Goal: Submit feedback/report problem: Provide input to the site owners about the experience or issues

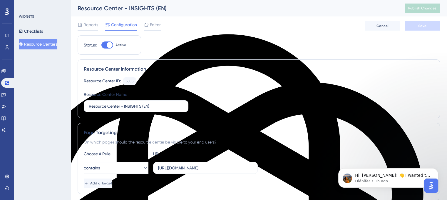
click at [48, 44] on button "Resource Centers" at bounding box center [38, 44] width 38 height 11
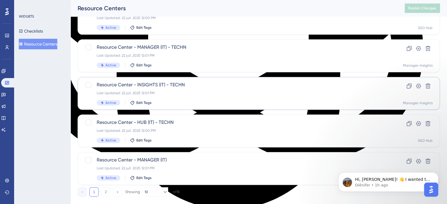
scroll to position [251, 0]
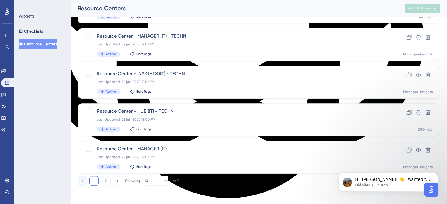
click at [100, 182] on div "1 2 Showing 10 of 18" at bounding box center [129, 180] width 102 height 9
click at [103, 182] on button "2" at bounding box center [105, 180] width 9 height 9
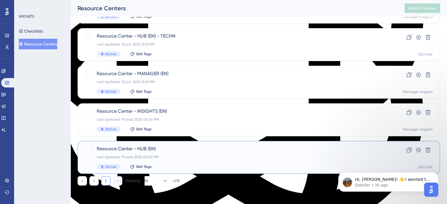
click at [139, 148] on span "Resource Center - HUB (EN)" at bounding box center [235, 148] width 277 height 7
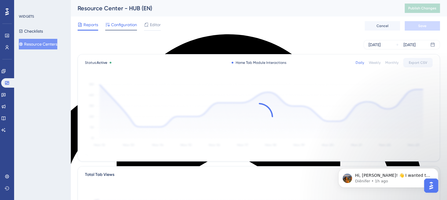
click at [118, 24] on span "Configuration" at bounding box center [124, 24] width 26 height 7
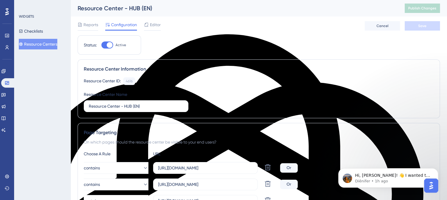
click at [138, 4] on div "Resource Center - HUB (EN)" at bounding box center [234, 8] width 312 height 8
click at [140, 6] on div "Resource Center - HUB (EN)" at bounding box center [234, 8] width 312 height 8
click at [139, 7] on div "Resource Center - HUB (EN)" at bounding box center [234, 8] width 312 height 8
click at [150, 25] on span "Editor" at bounding box center [155, 24] width 11 height 7
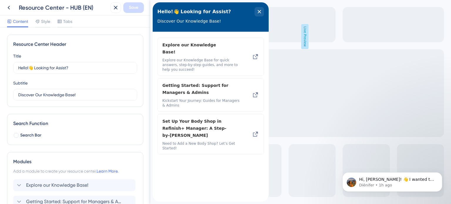
click at [102, 4] on div "Resource Center - HUB (EN)" at bounding box center [63, 8] width 89 height 8
click at [84, 9] on div "Resource Center - HUB (EN)" at bounding box center [63, 8] width 89 height 8
click at [80, 9] on div "Resource Center - HUB (EN)" at bounding box center [63, 8] width 89 height 8
click at [10, 8] on icon at bounding box center [8, 7] width 7 height 7
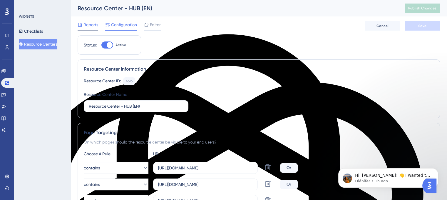
click at [86, 24] on span "Reports" at bounding box center [90, 24] width 15 height 7
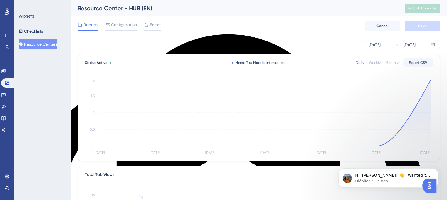
drag, startPoint x: 107, startPoint y: 12, endPoint x: 112, endPoint y: 10, distance: 5.6
click at [107, 13] on div "Resource Center - HUB (EN) Publish Changes" at bounding box center [258, 8] width 376 height 16
click at [115, 8] on div "Resource Center - HUB (EN)" at bounding box center [234, 8] width 312 height 8
click at [116, 7] on div "Resource Center - HUB (EN)" at bounding box center [234, 8] width 312 height 8
click at [118, 7] on div "Resource Center - HUB (EN)" at bounding box center [234, 8] width 312 height 8
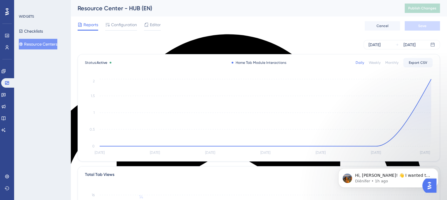
click at [133, 7] on div "Resource Center - HUB (EN)" at bounding box center [234, 8] width 312 height 8
click at [144, 9] on div "Resource Center - HUB (EN)" at bounding box center [234, 8] width 312 height 8
click at [144, 25] on icon at bounding box center [146, 24] width 5 height 5
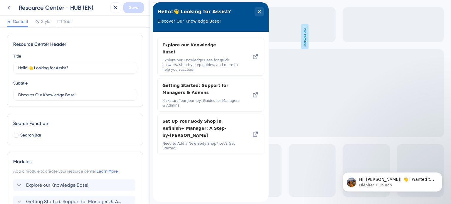
click at [83, 7] on div "Resource Center - HUB (EN)" at bounding box center [63, 8] width 89 height 8
click at [88, 6] on div "Resource Center - HUB (EN)" at bounding box center [63, 8] width 89 height 8
click at [90, 7] on div "Resource Center - HUB (EN)" at bounding box center [63, 8] width 89 height 8
click at [122, 8] on div "Save" at bounding box center [126, 7] width 33 height 11
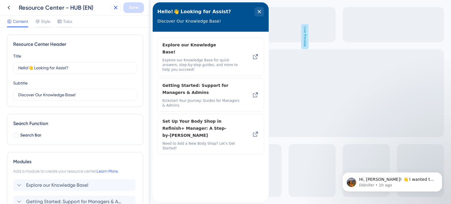
click at [117, 8] on icon at bounding box center [115, 7] width 7 height 7
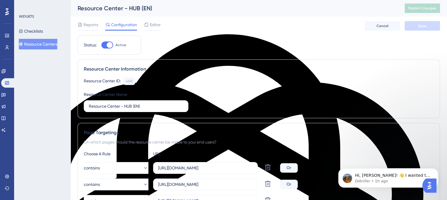
click at [36, 43] on button "Resource Centers" at bounding box center [38, 44] width 38 height 11
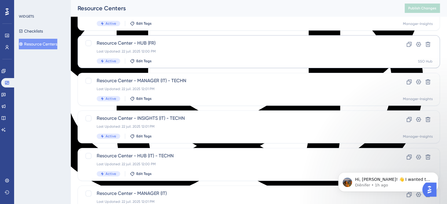
scroll to position [251, 0]
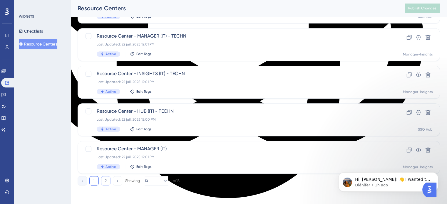
click at [106, 182] on button "2" at bounding box center [105, 180] width 9 height 9
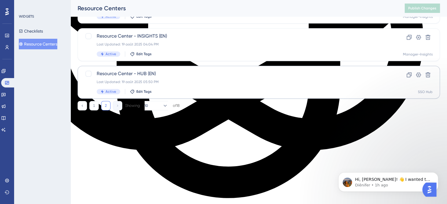
scroll to position [176, 0]
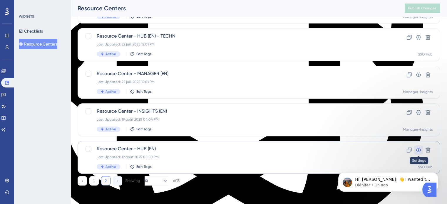
click at [416, 148] on icon at bounding box center [418, 150] width 6 height 6
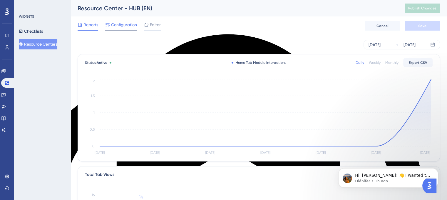
click at [110, 21] on div "Configuration" at bounding box center [121, 24] width 32 height 7
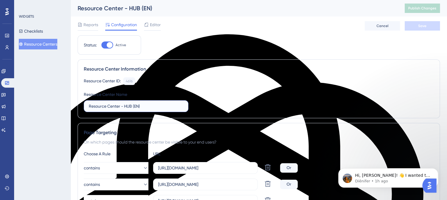
click at [163, 105] on input "Resource Center - HUB (EN)" at bounding box center [136, 106] width 95 height 6
type input "Resource Center - HUB (EN) ADMNIN"
click at [421, 24] on span "Save" at bounding box center [422, 25] width 8 height 5
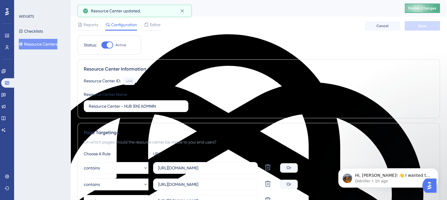
click at [423, 5] on button "Publish Changes" at bounding box center [421, 8] width 35 height 9
click at [42, 42] on button "Resource Centers" at bounding box center [38, 44] width 38 height 11
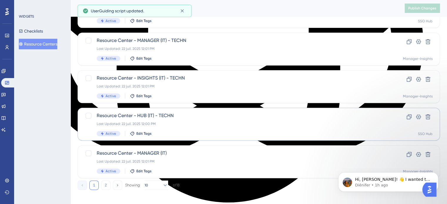
scroll to position [251, 0]
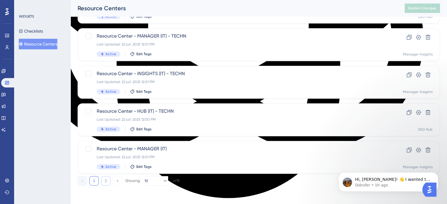
click at [103, 180] on button "2" at bounding box center [105, 180] width 9 height 9
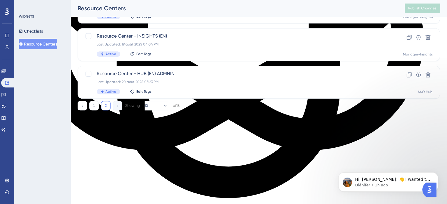
scroll to position [176, 0]
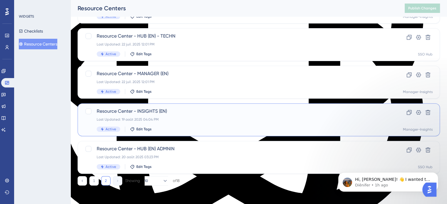
click at [117, 109] on span "Resource Center - INSIGHTS (EN)" at bounding box center [235, 111] width 277 height 7
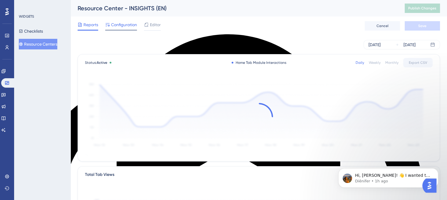
click at [122, 26] on span "Configuration" at bounding box center [124, 24] width 26 height 7
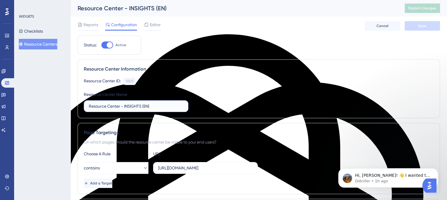
click at [161, 105] on input "Resource Center - INSIGHTS (EN)" at bounding box center [136, 106] width 95 height 6
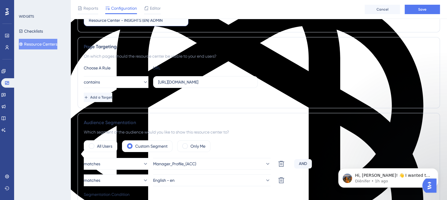
scroll to position [117, 0]
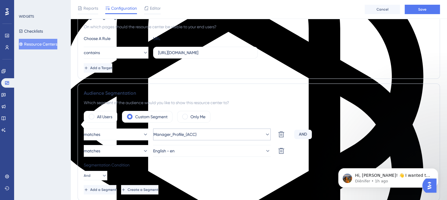
type input "Resource Center - INSIGHTS (EN) ADMIN"
click at [201, 135] on button "Manager_Profile_(ACC)" at bounding box center [211, 134] width 117 height 12
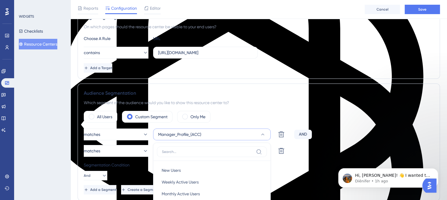
scroll to position [217, 0]
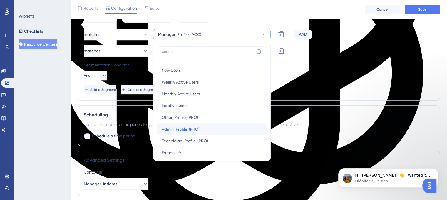
click at [193, 127] on span "Admin_Profile_(PRO)" at bounding box center [181, 128] width 38 height 7
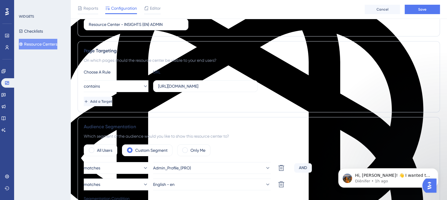
scroll to position [70, 0]
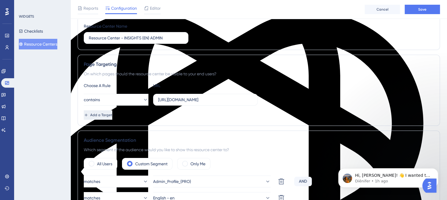
click at [112, 114] on span "Add a Target" at bounding box center [101, 114] width 22 height 5
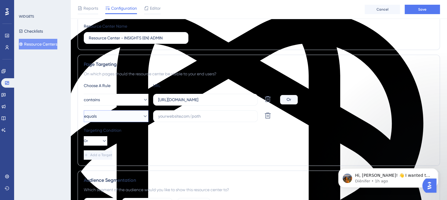
click at [115, 116] on button "equals" at bounding box center [116, 116] width 65 height 12
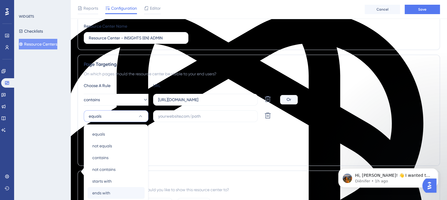
scroll to position [139, 0]
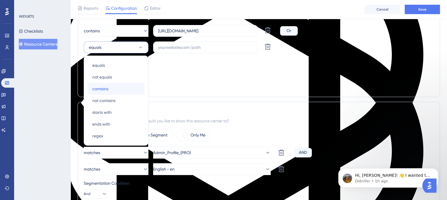
click at [112, 89] on div "contains contains" at bounding box center [116, 89] width 48 height 12
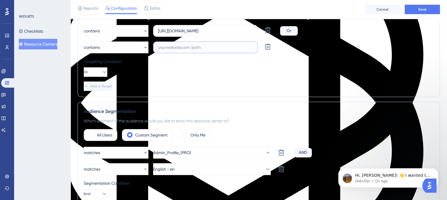
click at [180, 46] on input "text" at bounding box center [205, 47] width 95 height 6
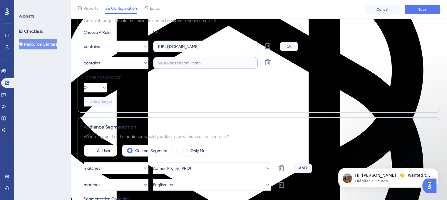
scroll to position [110, 0]
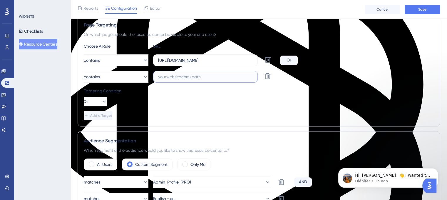
click at [175, 77] on input "text" at bounding box center [205, 76] width 95 height 6
paste input "[URL][DOMAIN_NAME]"
type input "[URL][DOMAIN_NAME]"
click at [102, 114] on span "Add a Target" at bounding box center [101, 115] width 22 height 5
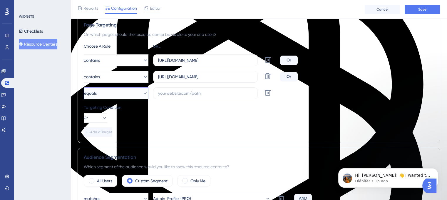
click at [117, 93] on button "equals" at bounding box center [116, 93] width 65 height 12
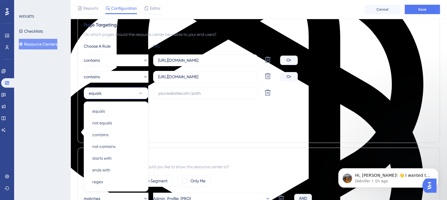
scroll to position [156, 0]
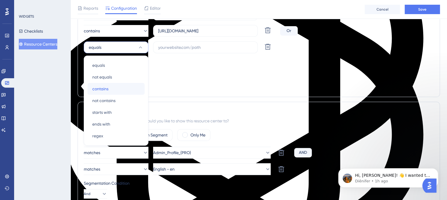
click at [103, 86] on span "contains" at bounding box center [100, 88] width 16 height 7
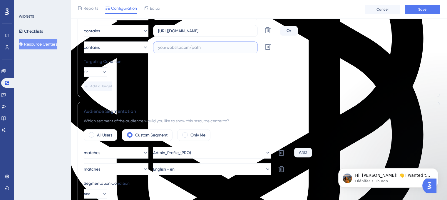
click at [172, 50] on input "text" at bounding box center [205, 47] width 95 height 6
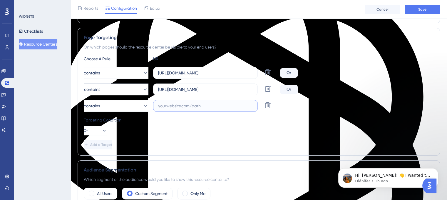
scroll to position [97, 0]
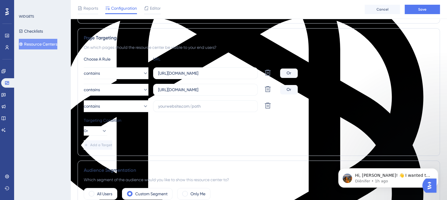
click at [228, 98] on div "contains [URL][DOMAIN_NAME] Delete Or contains [URL][DOMAIN_NAME] Delete Or con…" at bounding box center [259, 89] width 350 height 45
click at [216, 104] on input "text" at bounding box center [205, 106] width 95 height 6
paste input "[URL][DOMAIN_NAME]"
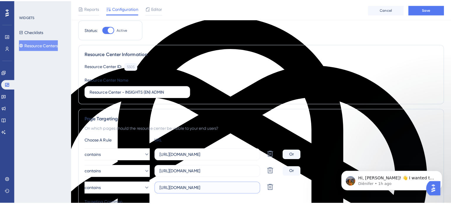
scroll to position [0, 0]
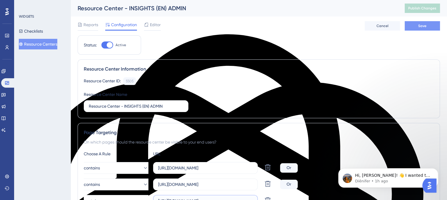
type input "[URL][DOMAIN_NAME]"
click at [421, 26] on span "Save" at bounding box center [422, 25] width 8 height 5
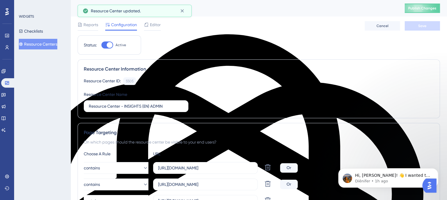
click at [159, 26] on span "Editor" at bounding box center [155, 24] width 11 height 7
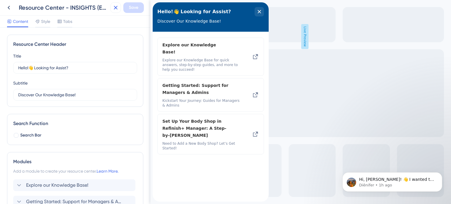
click at [115, 9] on icon at bounding box center [115, 7] width 7 height 7
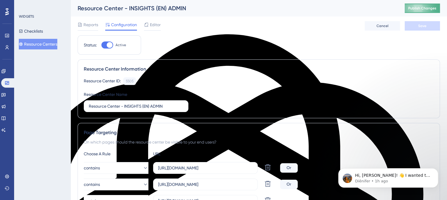
click at [424, 9] on span "Publish Changes" at bounding box center [422, 8] width 28 height 5
click at [34, 41] on button "Resource Centers" at bounding box center [38, 44] width 38 height 11
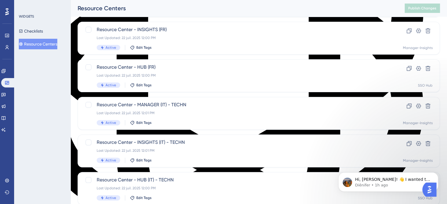
scroll to position [251, 0]
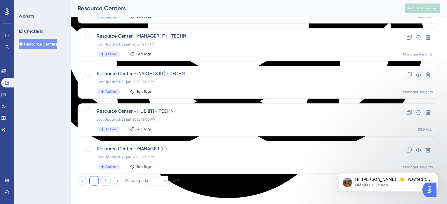
click at [105, 183] on button "2" at bounding box center [105, 180] width 9 height 9
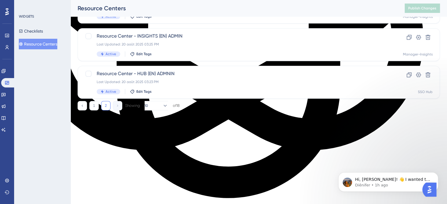
scroll to position [176, 0]
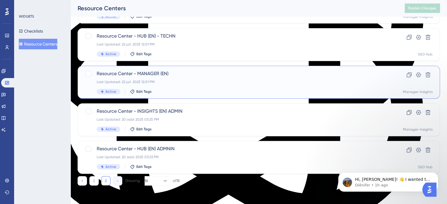
click at [167, 85] on div "Resource Center - MANAGER (EN) Last Updated: 22 juil. 2025 12:01 PM Active Edit…" at bounding box center [235, 82] width 277 height 24
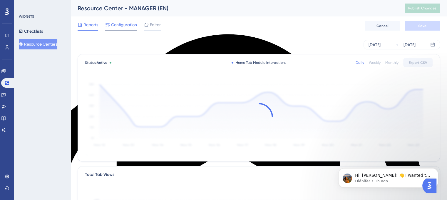
click at [122, 25] on span "Configuration" at bounding box center [124, 24] width 26 height 7
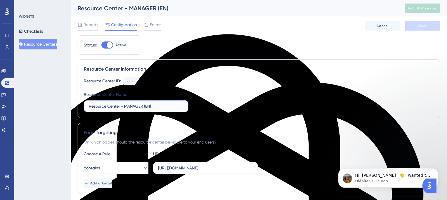
click at [158, 107] on input "Resource Center - MANAGER (EN)" at bounding box center [136, 106] width 95 height 6
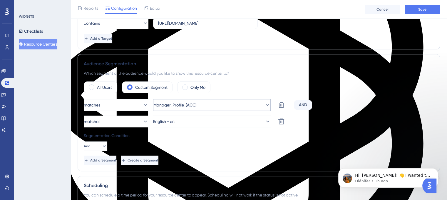
type input "Resource Center - MANAGER (EN) ADMIN"
click at [187, 105] on span "Manager_Profile_(ACC)" at bounding box center [174, 104] width 43 height 7
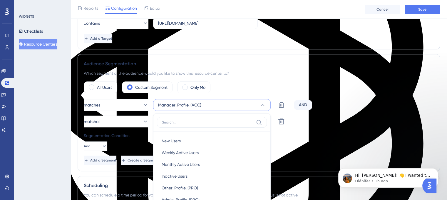
scroll to position [218, 0]
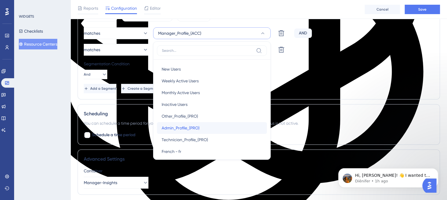
click at [180, 127] on span "Admin_Profile_(PRO)" at bounding box center [181, 127] width 38 height 7
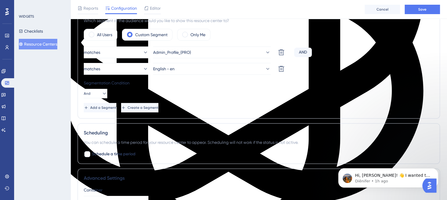
scroll to position [130, 0]
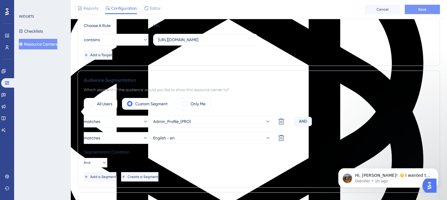
click at [426, 11] on button "Save" at bounding box center [421, 9] width 35 height 9
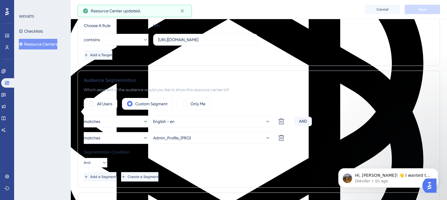
scroll to position [72, 0]
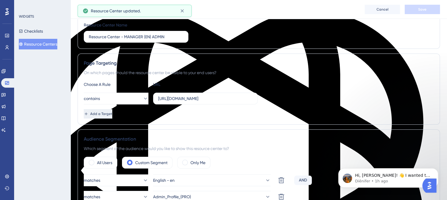
click at [99, 113] on button "Add a Target" at bounding box center [98, 113] width 28 height 9
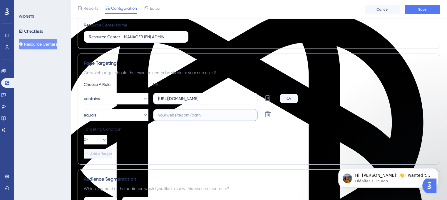
click at [204, 117] on input "text" at bounding box center [205, 115] width 95 height 6
paste input "[URL][DOMAIN_NAME]"
type input "[URL][DOMAIN_NAME]"
click at [89, 152] on button "Add a Target" at bounding box center [98, 153] width 28 height 9
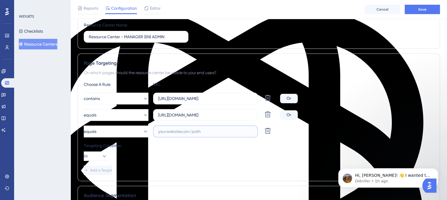
click at [185, 132] on input "text" at bounding box center [205, 131] width 95 height 6
paste input "[URL][DOMAIN_NAME]"
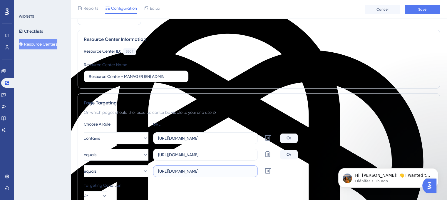
scroll to position [0, 0]
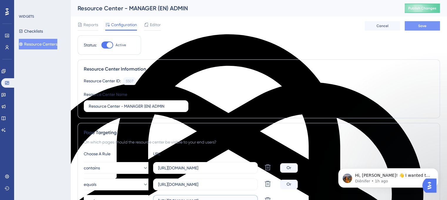
type input "[URL][DOMAIN_NAME]"
click at [421, 27] on span "Save" at bounding box center [422, 25] width 8 height 5
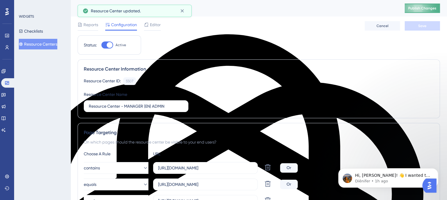
click at [421, 10] on span "Publish Changes" at bounding box center [422, 8] width 28 height 5
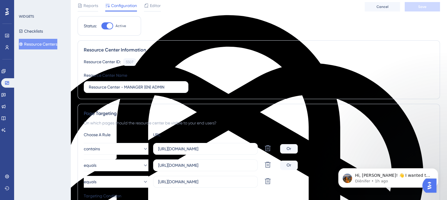
scroll to position [29, 0]
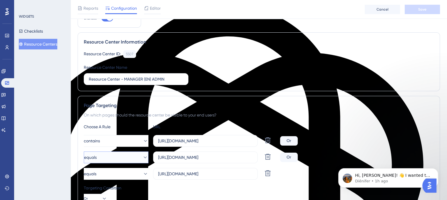
click at [121, 154] on button "equals" at bounding box center [116, 157] width 65 height 12
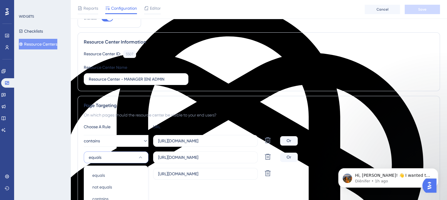
scroll to position [139, 0]
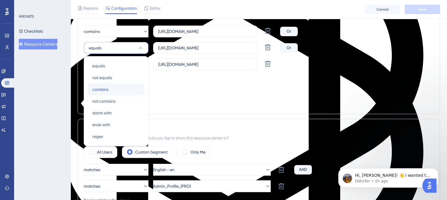
click at [108, 88] on div "contains contains" at bounding box center [116, 89] width 48 height 12
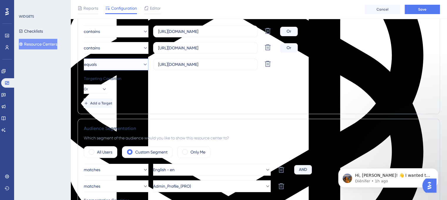
click at [121, 69] on button "equals" at bounding box center [116, 64] width 65 height 12
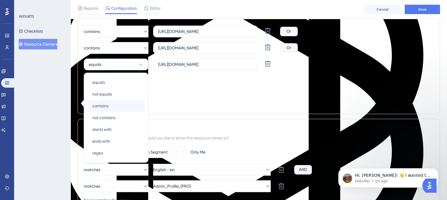
scroll to position [156, 0]
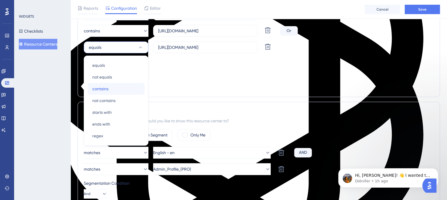
click at [106, 91] on span "contains" at bounding box center [100, 88] width 16 height 7
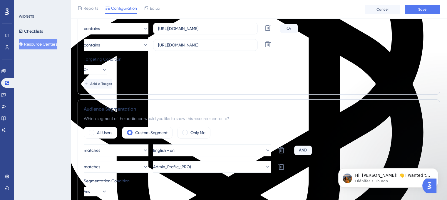
scroll to position [97, 0]
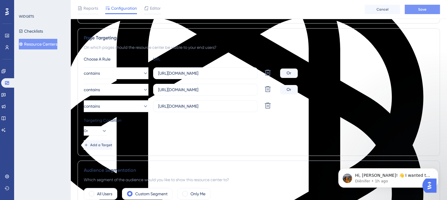
click at [424, 10] on span "Save" at bounding box center [422, 9] width 8 height 5
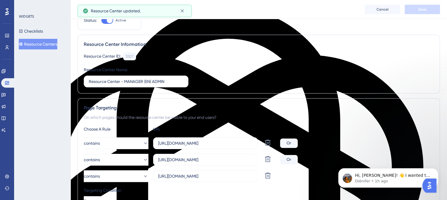
scroll to position [0, 0]
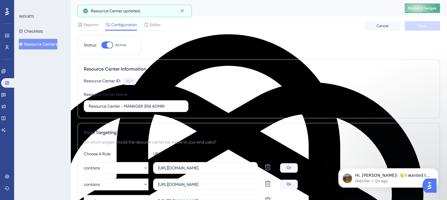
click at [422, 5] on button "Publish Changes" at bounding box center [421, 8] width 35 height 9
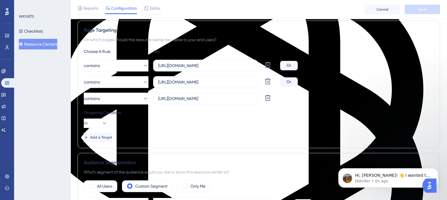
scroll to position [88, 0]
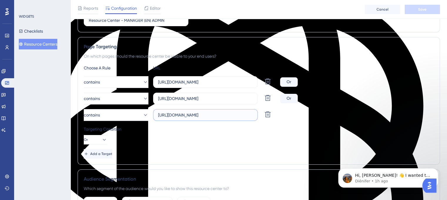
click at [231, 116] on input "[URL][DOMAIN_NAME]" at bounding box center [205, 115] width 95 height 6
click at [234, 94] on label "[URL][DOMAIN_NAME]" at bounding box center [205, 99] width 105 height 12
click at [234, 95] on input "[URL][DOMAIN_NAME]" at bounding box center [205, 98] width 95 height 6
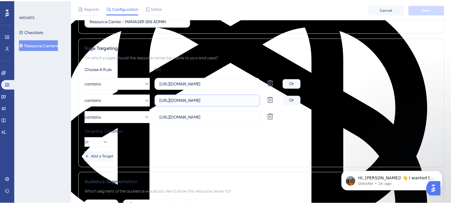
scroll to position [0, 0]
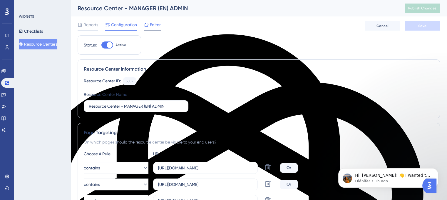
click at [147, 21] on div at bounding box center [146, 24] width 5 height 7
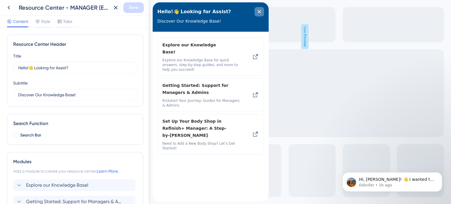
click at [262, 10] on div "close resource center" at bounding box center [259, 11] width 9 height 9
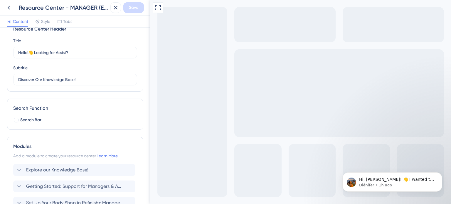
scroll to position [29, 0]
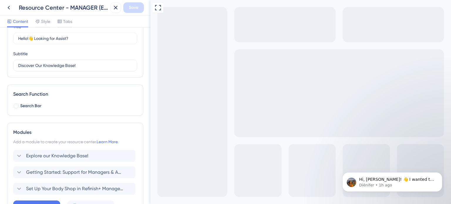
click at [53, 20] on div "Content Style Tabs" at bounding box center [39, 22] width 65 height 9
click at [51, 20] on div "Content Style Tabs" at bounding box center [39, 22] width 65 height 9
click at [48, 21] on span "Style" at bounding box center [45, 21] width 9 height 7
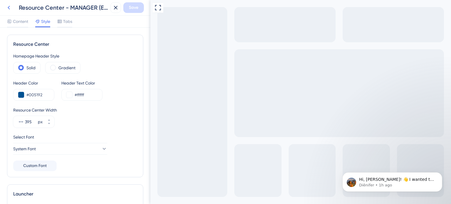
click at [7, 8] on icon at bounding box center [8, 7] width 7 height 7
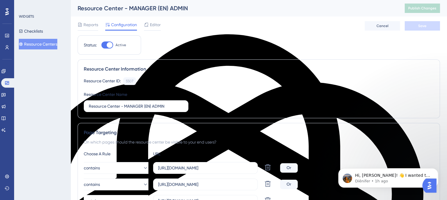
click at [36, 43] on button "Resource Centers" at bounding box center [38, 44] width 38 height 11
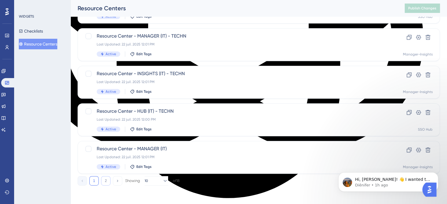
click at [107, 185] on button "2" at bounding box center [105, 180] width 9 height 9
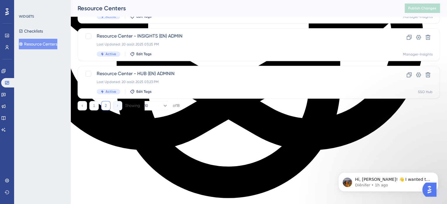
scroll to position [176, 0]
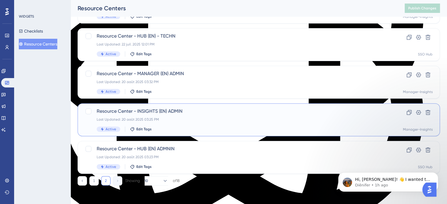
click at [127, 109] on span "Resource Center - INSIGHTS (EN) ADMIN" at bounding box center [235, 111] width 277 height 7
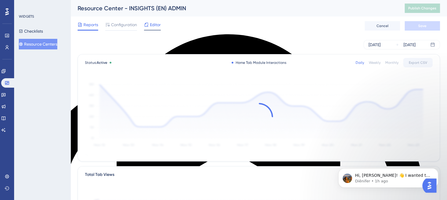
click at [152, 24] on span "Editor" at bounding box center [155, 24] width 11 height 7
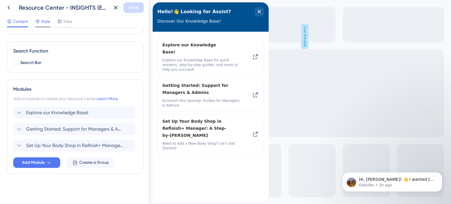
click at [46, 18] on span "Style" at bounding box center [45, 21] width 9 height 7
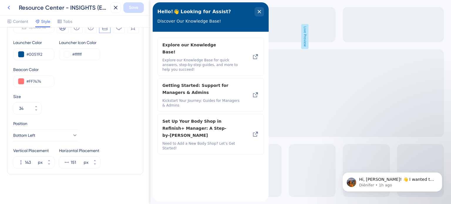
click at [10, 7] on icon at bounding box center [8, 7] width 7 height 7
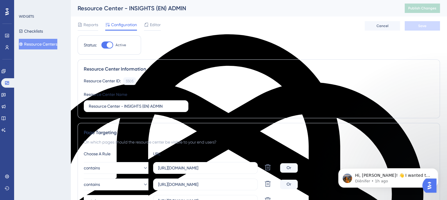
click at [47, 44] on button "Resource Centers" at bounding box center [38, 44] width 38 height 11
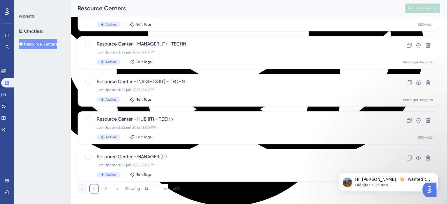
scroll to position [251, 0]
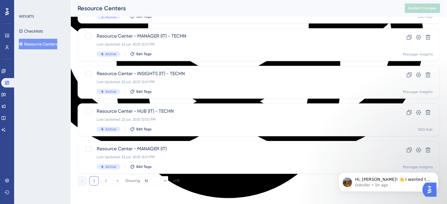
click at [102, 182] on button "2" at bounding box center [105, 180] width 9 height 9
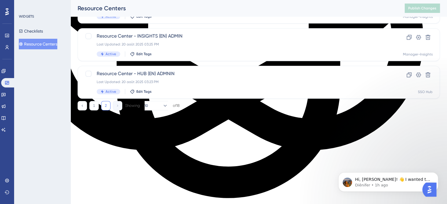
scroll to position [176, 0]
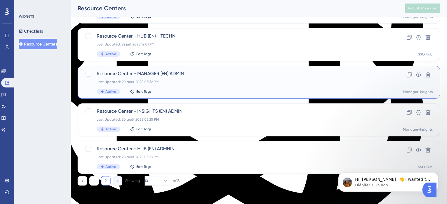
click at [124, 74] on span "Resource Center - MANAGER (EN) ADMIN" at bounding box center [235, 73] width 277 height 7
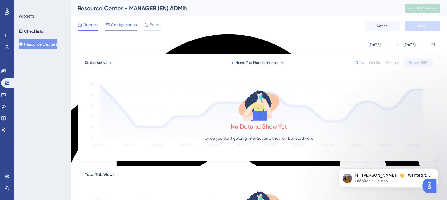
click at [129, 27] on span "Configuration" at bounding box center [124, 24] width 26 height 7
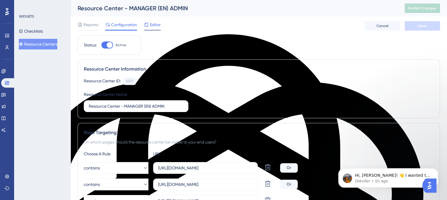
click at [150, 26] on span "Editor" at bounding box center [155, 24] width 11 height 7
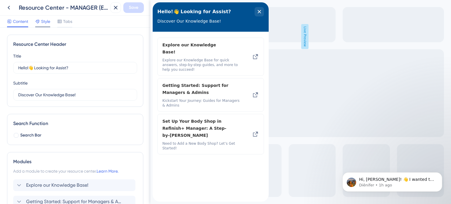
click at [46, 23] on span "Style" at bounding box center [45, 21] width 9 height 7
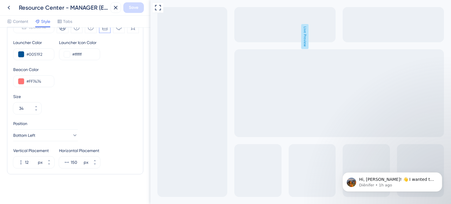
click at [17, 170] on div "Launcher Type Image Text Image+Text Launcher Image Upload file Launcher Color #…" at bounding box center [75, 70] width 136 height 207
drag, startPoint x: 29, startPoint y: 159, endPoint x: 21, endPoint y: 160, distance: 8.2
click at [21, 160] on div "12 px" at bounding box center [28, 163] width 31 height 12
click at [26, 161] on input "12" at bounding box center [31, 162] width 12 height 7
drag, startPoint x: 31, startPoint y: 163, endPoint x: 12, endPoint y: 162, distance: 19.4
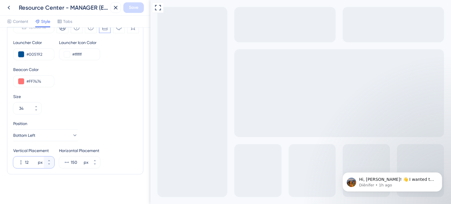
click at [12, 162] on div "Launcher Type Image Text Image+Text Launcher Image Upload file Launcher Color #…" at bounding box center [75, 70] width 136 height 207
type input "143"
click at [99, 157] on div at bounding box center [95, 163] width 11 height 12
click at [83, 159] on input "150" at bounding box center [77, 162] width 12 height 7
click at [97, 157] on button "150 px" at bounding box center [95, 160] width 11 height 6
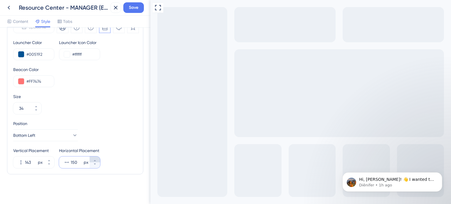
type input "151"
click at [137, 11] on span "Save" at bounding box center [133, 7] width 9 height 7
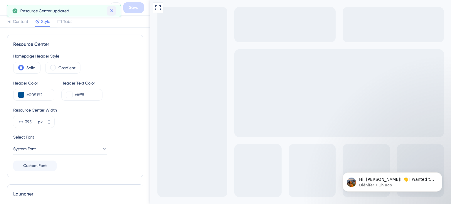
click at [113, 11] on icon at bounding box center [112, 11] width 6 height 6
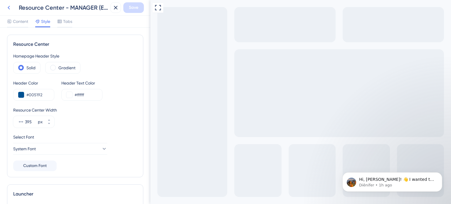
click at [8, 8] on icon at bounding box center [9, 8] width 2 height 4
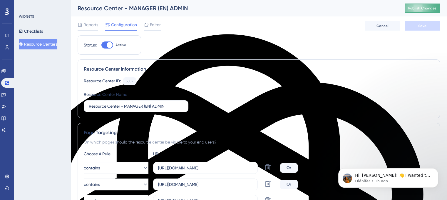
click at [412, 9] on button "Publish Changes" at bounding box center [421, 8] width 35 height 9
click at [401, 182] on p "Diênifer • 1h ago" at bounding box center [393, 180] width 76 height 5
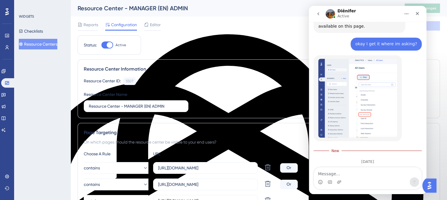
scroll to position [876, 0]
click at [341, 179] on div "Intercom messenger" at bounding box center [367, 181] width 107 height 9
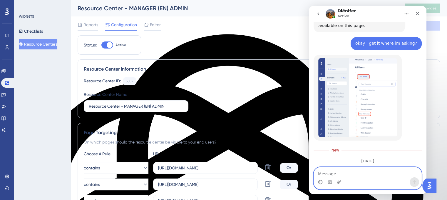
click at [334, 172] on textarea "Message…" at bounding box center [367, 172] width 107 height 10
type textarea "Hello!"
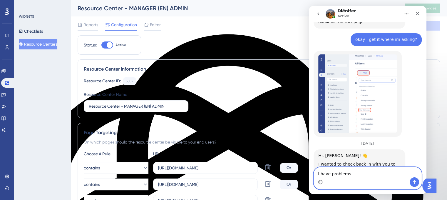
click at [309, 6] on span "problems" at bounding box center [309, 6] width 0 height 0
type textarea "I have problems with this:"
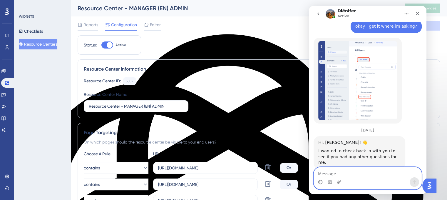
click at [325, 174] on textarea "Message…" at bounding box center [367, 172] width 107 height 10
paste textarea "D"
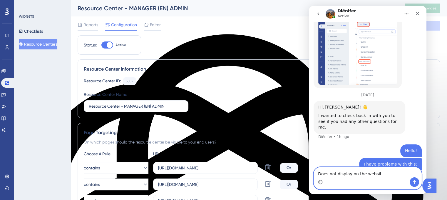
type textarea "Does not display on the website"
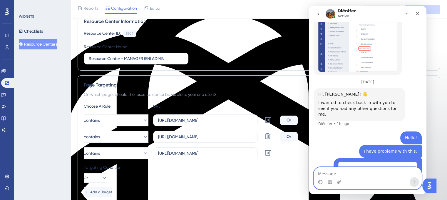
scroll to position [59, 0]
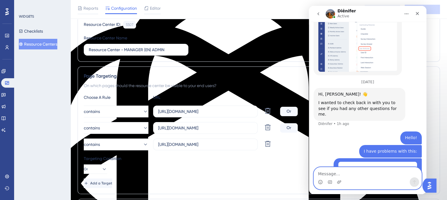
click at [343, 176] on textarea "Message…" at bounding box center [367, 172] width 107 height 10
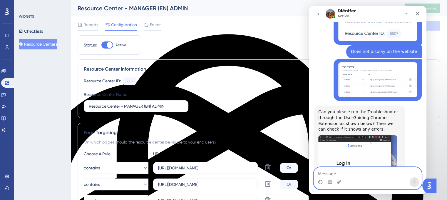
scroll to position [1083, 0]
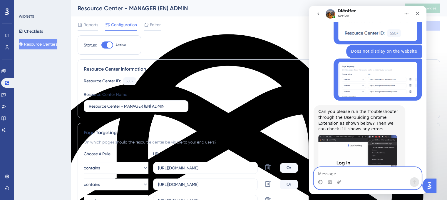
click at [369, 175] on textarea "Message…" at bounding box center [367, 172] width 107 height 10
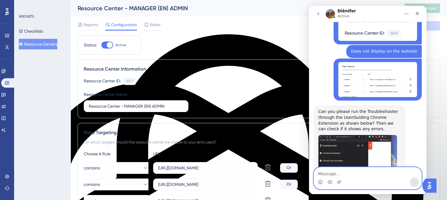
click at [369, 174] on textarea "Message…" at bounding box center [367, 172] width 107 height 10
type textarea "how?"
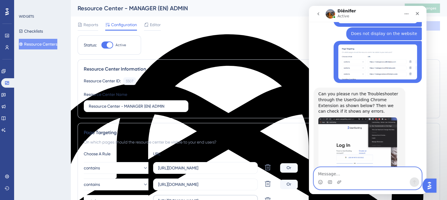
scroll to position [1118, 0]
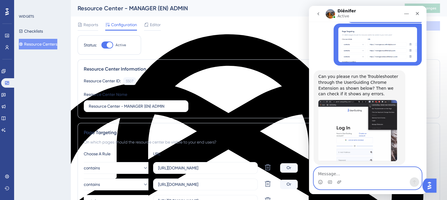
click at [336, 169] on textarea "Message…" at bounding box center [367, 172] width 107 height 10
type textarea "The menu on the let does not open"
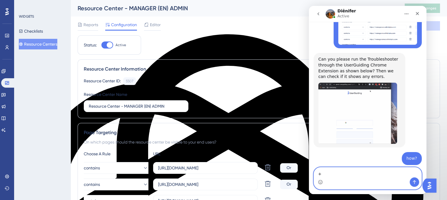
scroll to position [1136, 0]
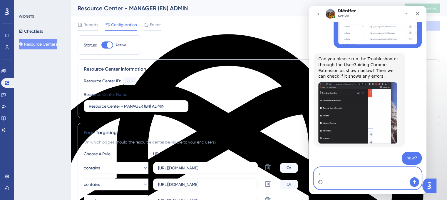
type textarea "+"
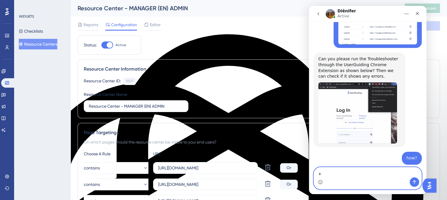
click at [323, 171] on textarea "+" at bounding box center [367, 172] width 107 height 10
type textarea "On my another websites does open"
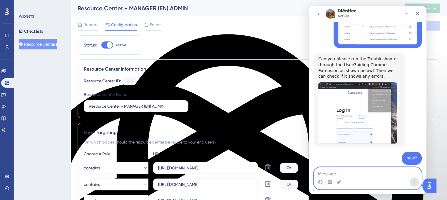
scroll to position [1149, 0]
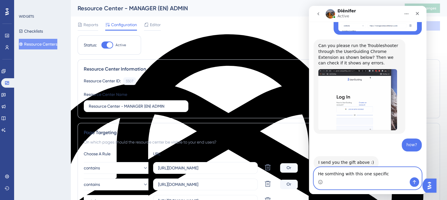
type textarea "He somthing with this one specific"
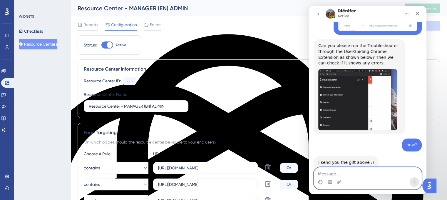
scroll to position [1162, 0]
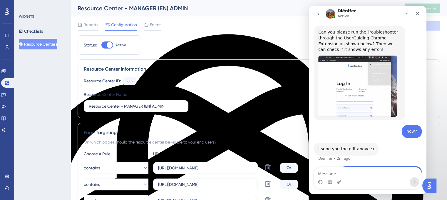
click at [327, 178] on div "Intercom messenger" at bounding box center [329, 181] width 5 height 9
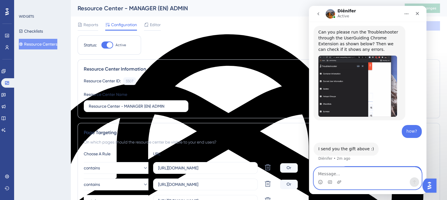
click at [328, 175] on textarea "Message…" at bounding box center [367, 172] width 107 height 10
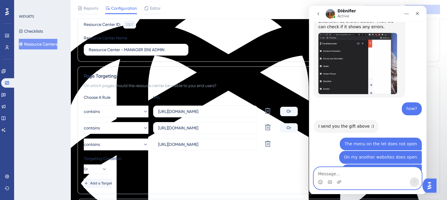
scroll to position [1197, 0]
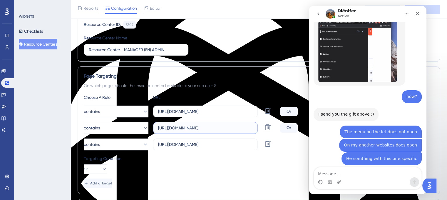
drag, startPoint x: 212, startPoint y: 128, endPoint x: 156, endPoint y: 128, distance: 56.1
click at [156, 128] on label "[URL][DOMAIN_NAME]" at bounding box center [205, 128] width 105 height 12
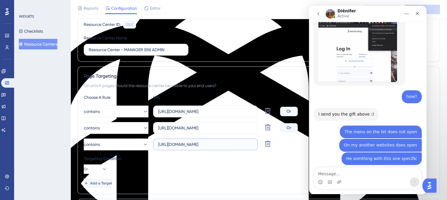
drag, startPoint x: 243, startPoint y: 144, endPoint x: 156, endPoint y: 146, distance: 87.5
click at [156, 146] on label "[URL][DOMAIN_NAME]" at bounding box center [205, 144] width 105 height 12
click at [241, 82] on div "On which pages should the resource center be visible to your end users?" at bounding box center [259, 85] width 350 height 7
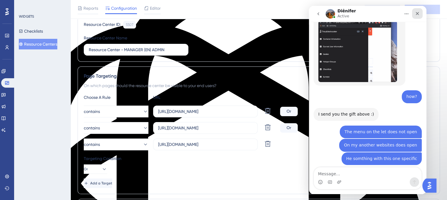
click at [416, 11] on icon "Close" at bounding box center [417, 13] width 5 height 5
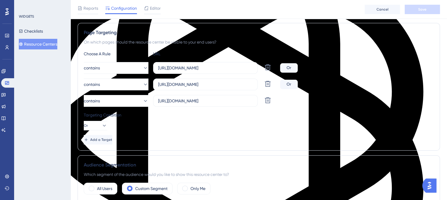
scroll to position [88, 0]
